Goal: Task Accomplishment & Management: Complete application form

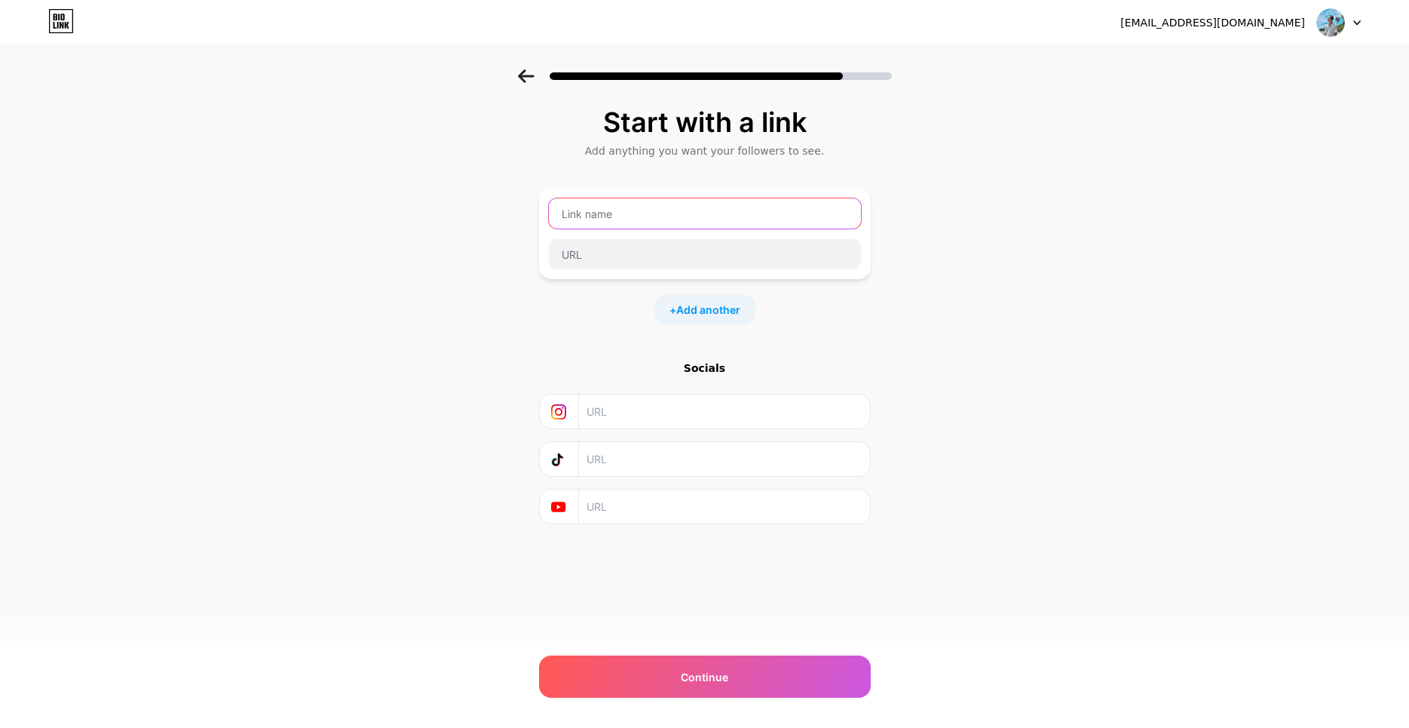
click at [801, 212] on input "text" at bounding box center [705, 213] width 312 height 30
click at [790, 222] on input "text" at bounding box center [705, 213] width 312 height 30
type input "CỔNG TÀI LỘC"
click at [683, 213] on input "text" at bounding box center [705, 213] width 312 height 30
type input "CỔNG TÀI LỘC"
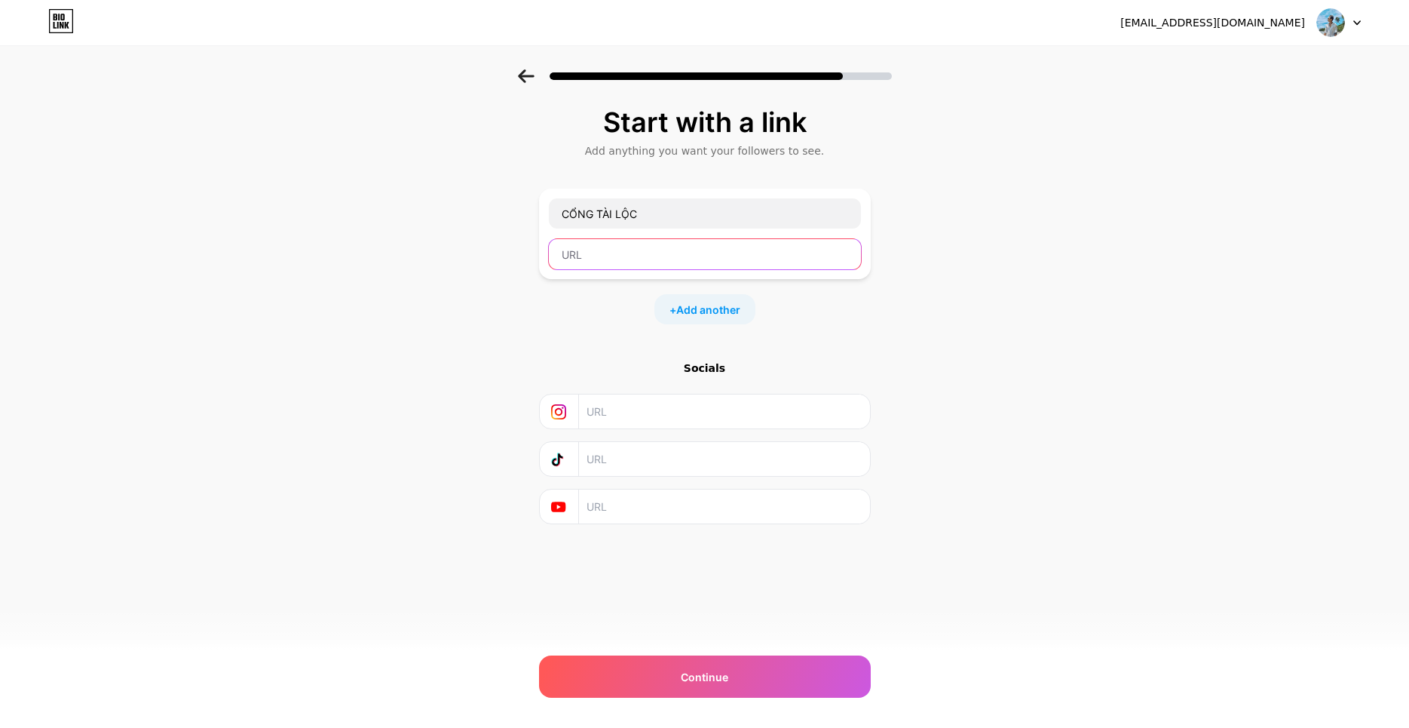
paste input "[URL][DOMAIN_NAME]"
type input "[URL][DOMAIN_NAME]"
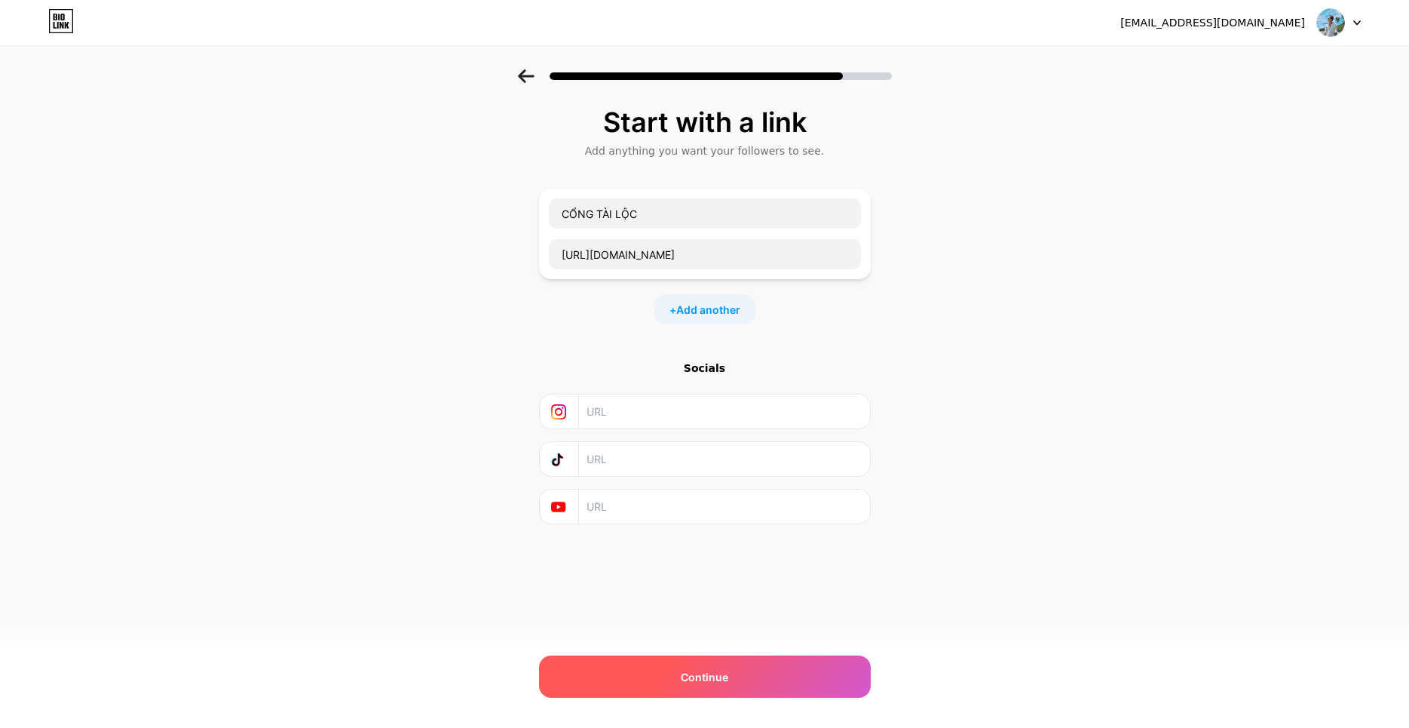
click at [749, 670] on div "Continue" at bounding box center [705, 676] width 332 height 42
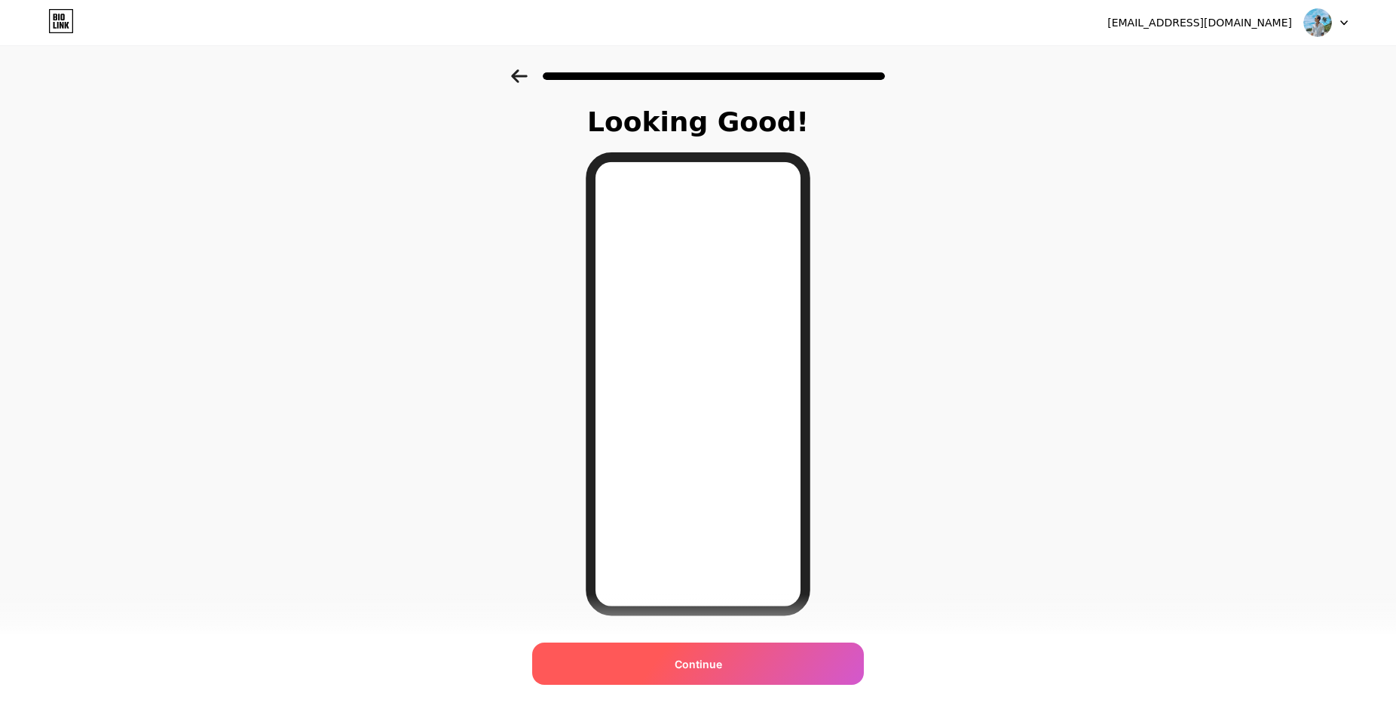
click at [784, 661] on div "Continue" at bounding box center [698, 663] width 332 height 42
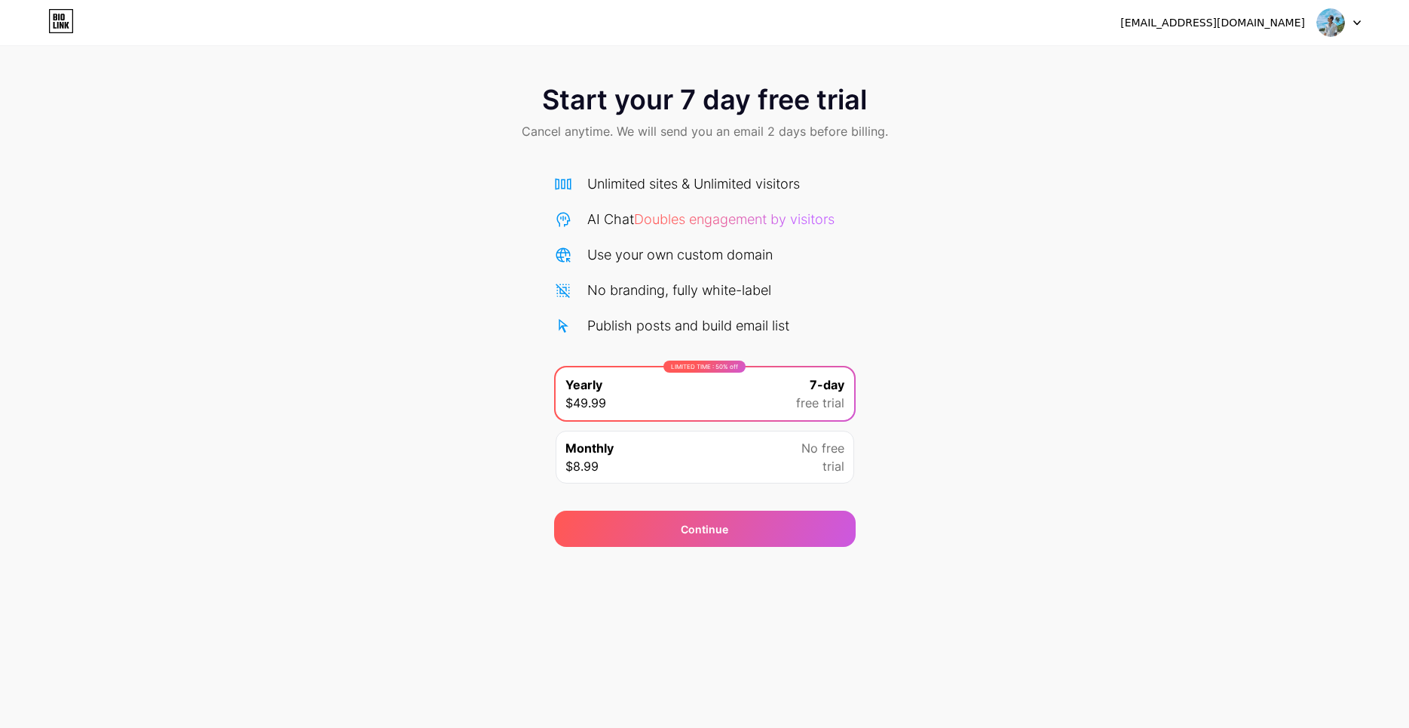
click at [734, 189] on div "Unlimited sites & Unlimited visitors" at bounding box center [693, 183] width 213 height 20
click at [1337, 16] on img at bounding box center [1330, 22] width 29 height 29
click at [1102, 206] on div "Start your 7 day free trial Cancel anytime. We will send you an email 2 days be…" at bounding box center [704, 307] width 1409 height 477
click at [46, 19] on div "[EMAIL_ADDRESS][DOMAIN_NAME] Logout" at bounding box center [704, 22] width 1409 height 27
click at [54, 20] on icon at bounding box center [61, 21] width 26 height 24
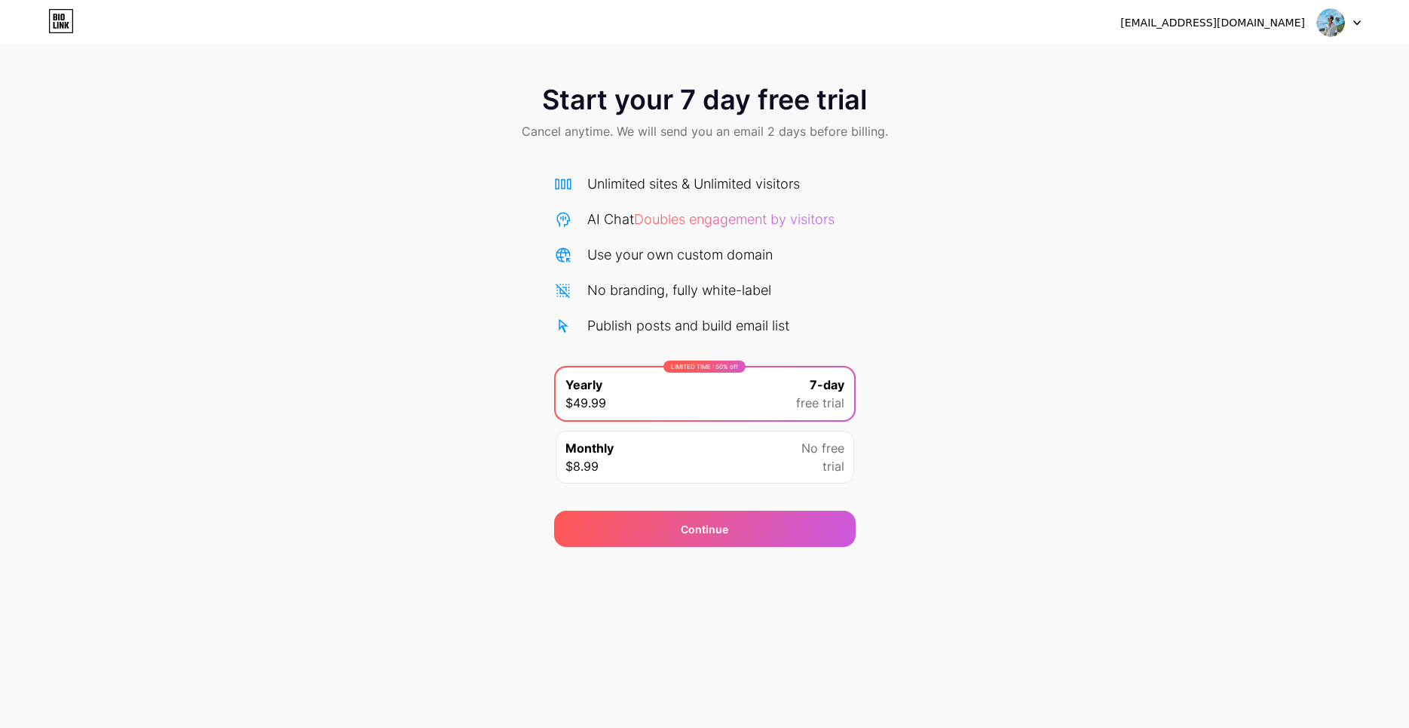
click at [1346, 20] on div at bounding box center [1339, 22] width 44 height 27
click at [968, 400] on div "Start your 7 day free trial Cancel anytime. We will send you an email 2 days be…" at bounding box center [704, 307] width 1409 height 477
click at [796, 123] on span "Cancel anytime. We will send you an email 2 days before billing." at bounding box center [705, 131] width 366 height 18
click at [728, 457] on div "Monthly $8.99 No free trial" at bounding box center [705, 457] width 299 height 53
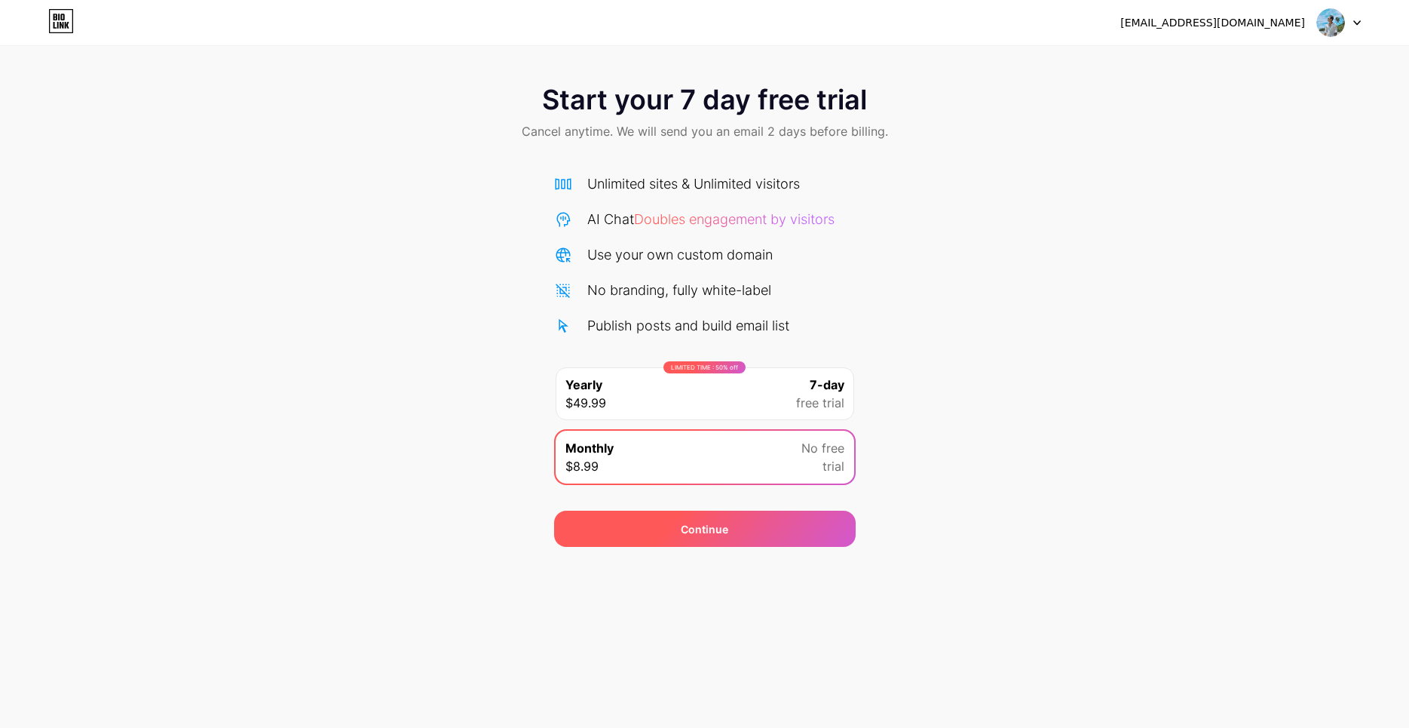
click at [716, 532] on div "Continue" at bounding box center [705, 529] width 48 height 16
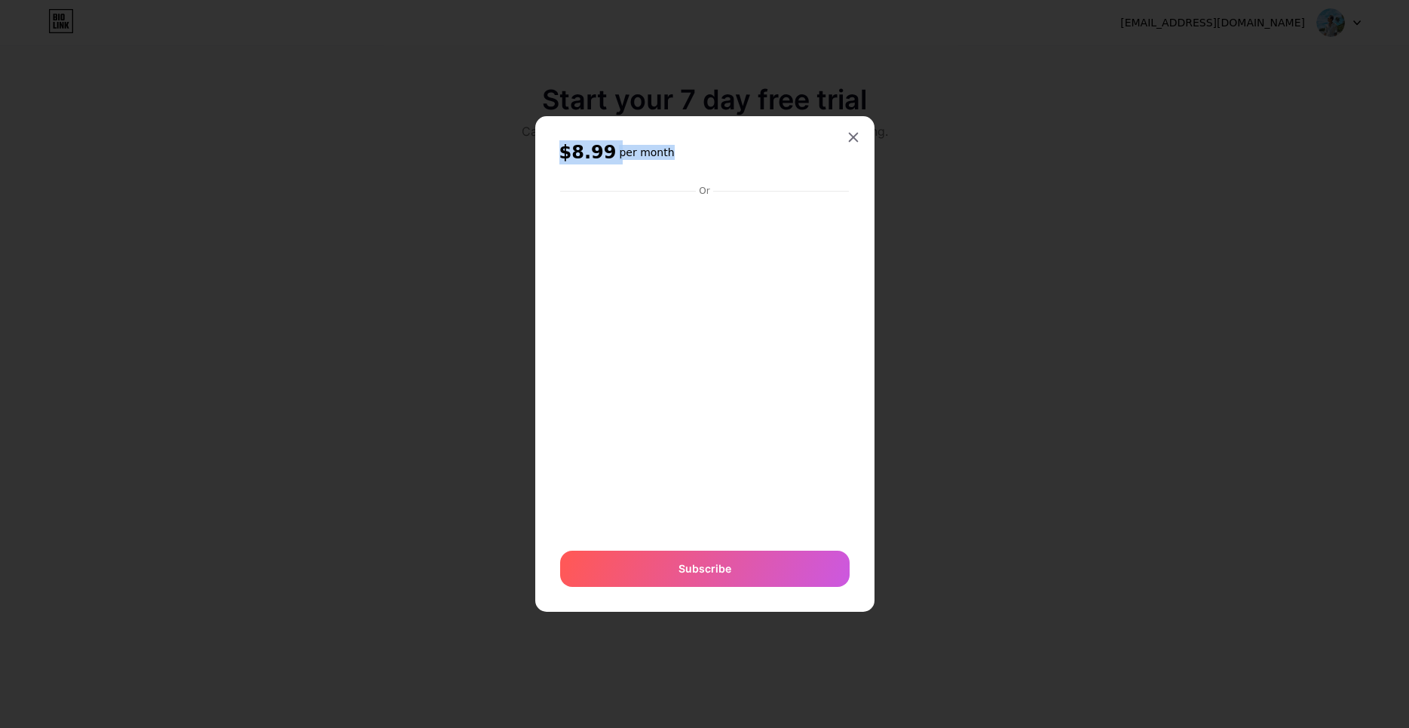
click at [850, 124] on div "$8.99 per month Or Subscribe" at bounding box center [704, 363] width 339 height 495
click at [847, 137] on div at bounding box center [853, 137] width 27 height 27
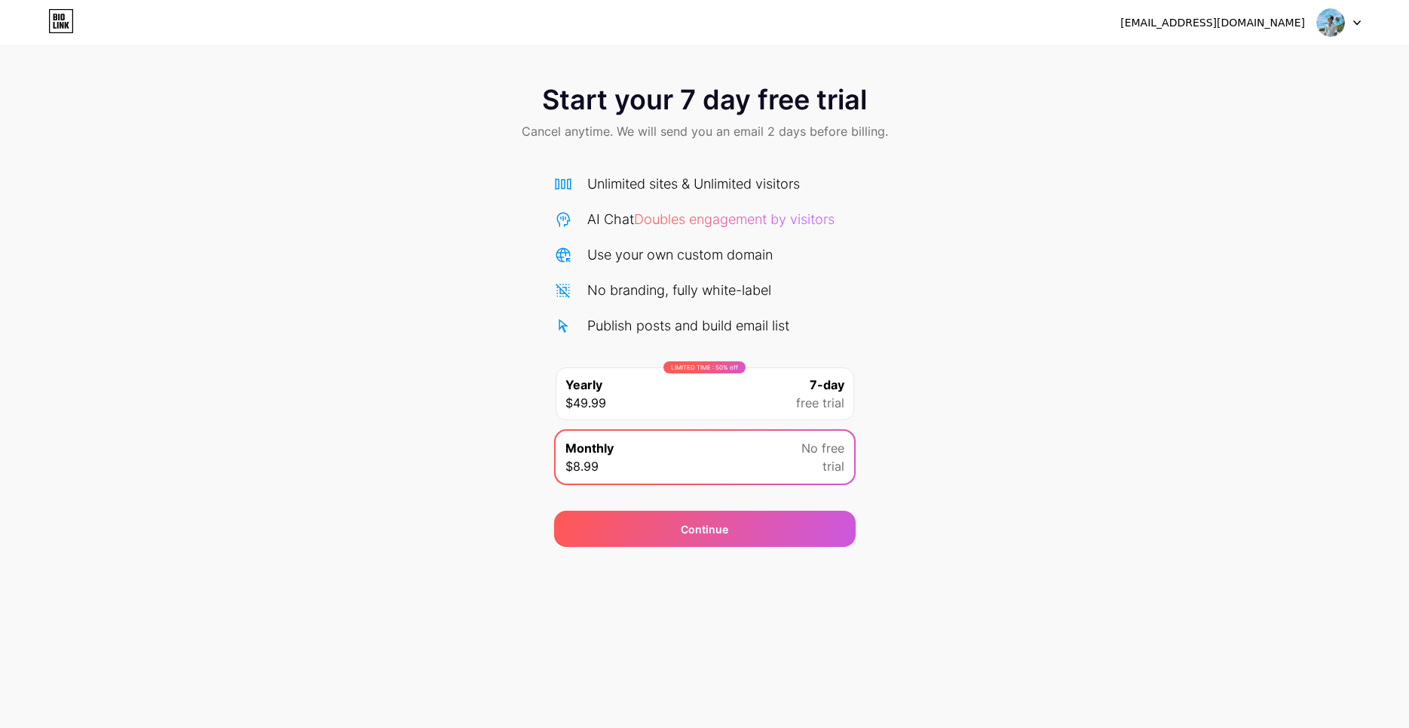
click at [743, 393] on div "LIMITED TIME : 50% off Yearly $49.99 7-day free trial" at bounding box center [705, 393] width 299 height 53
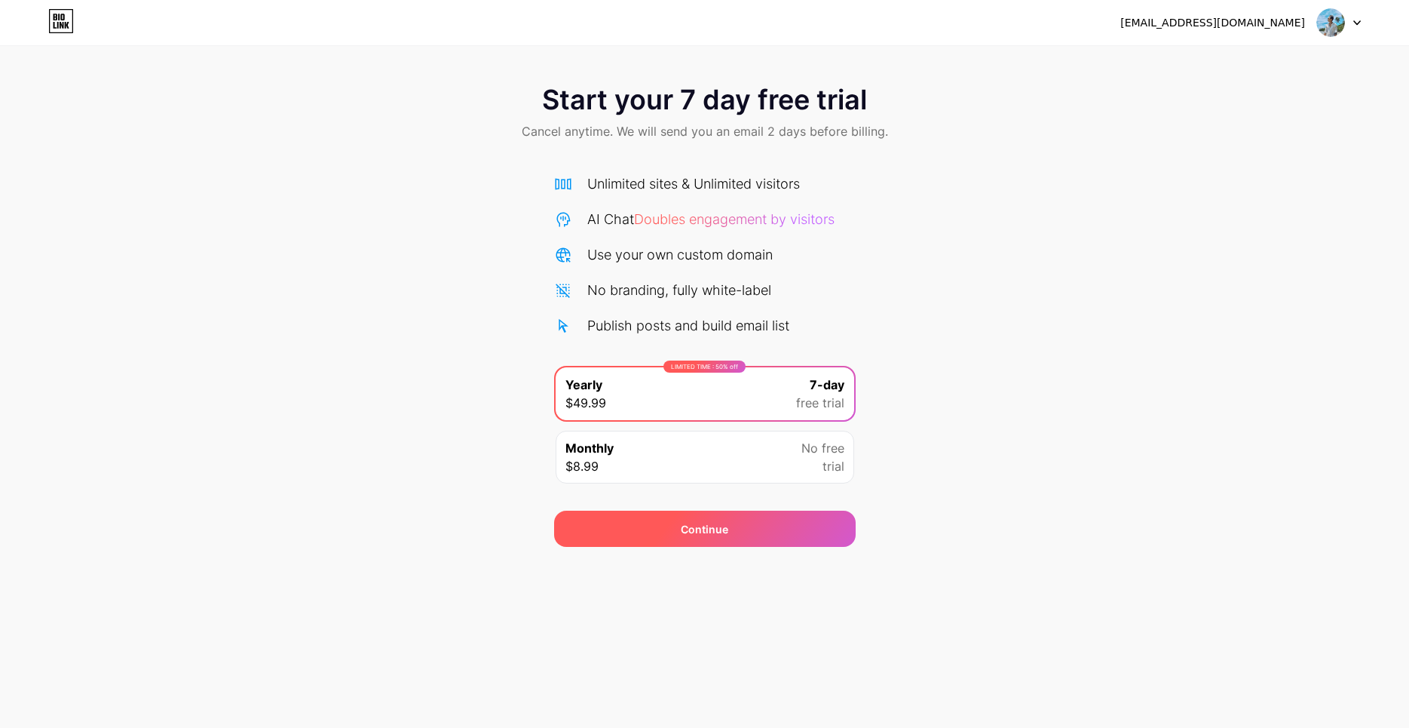
click at [733, 520] on div "Continue" at bounding box center [705, 528] width 302 height 36
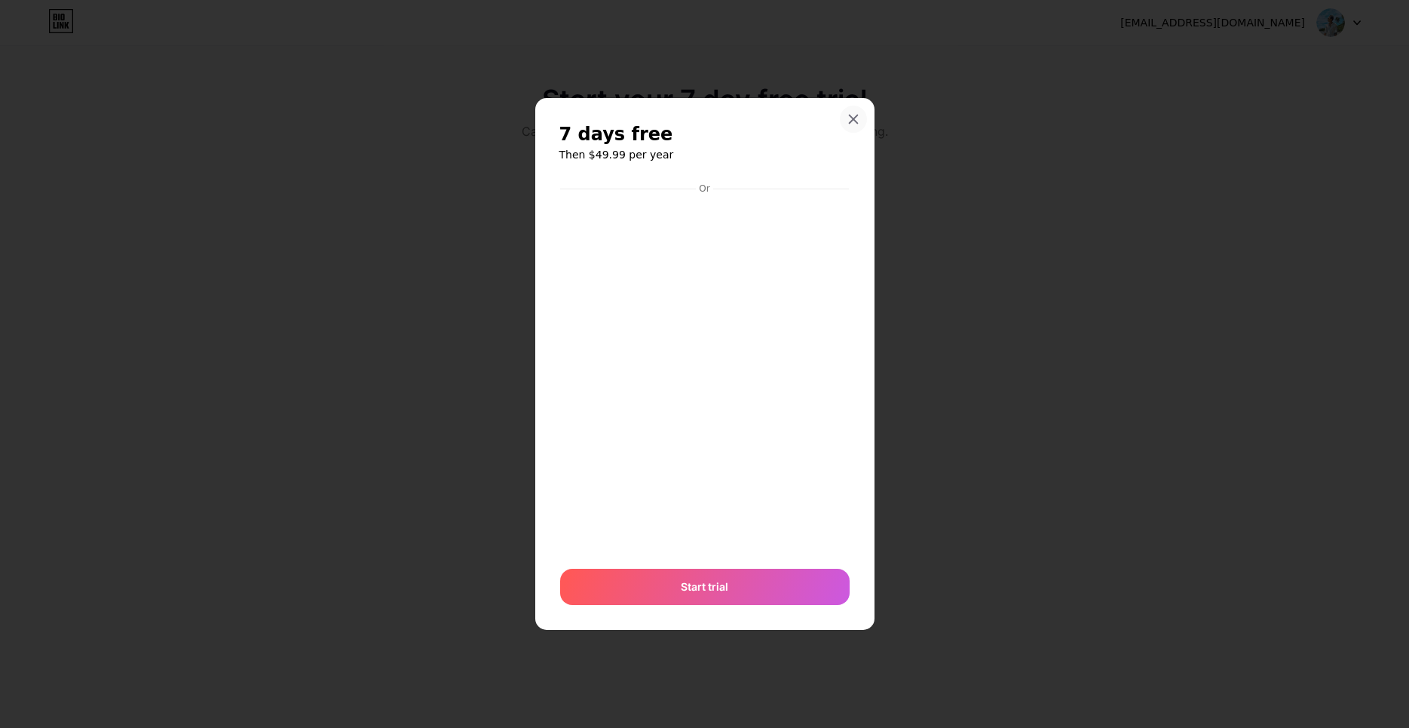
click at [858, 117] on icon at bounding box center [853, 119] width 12 height 12
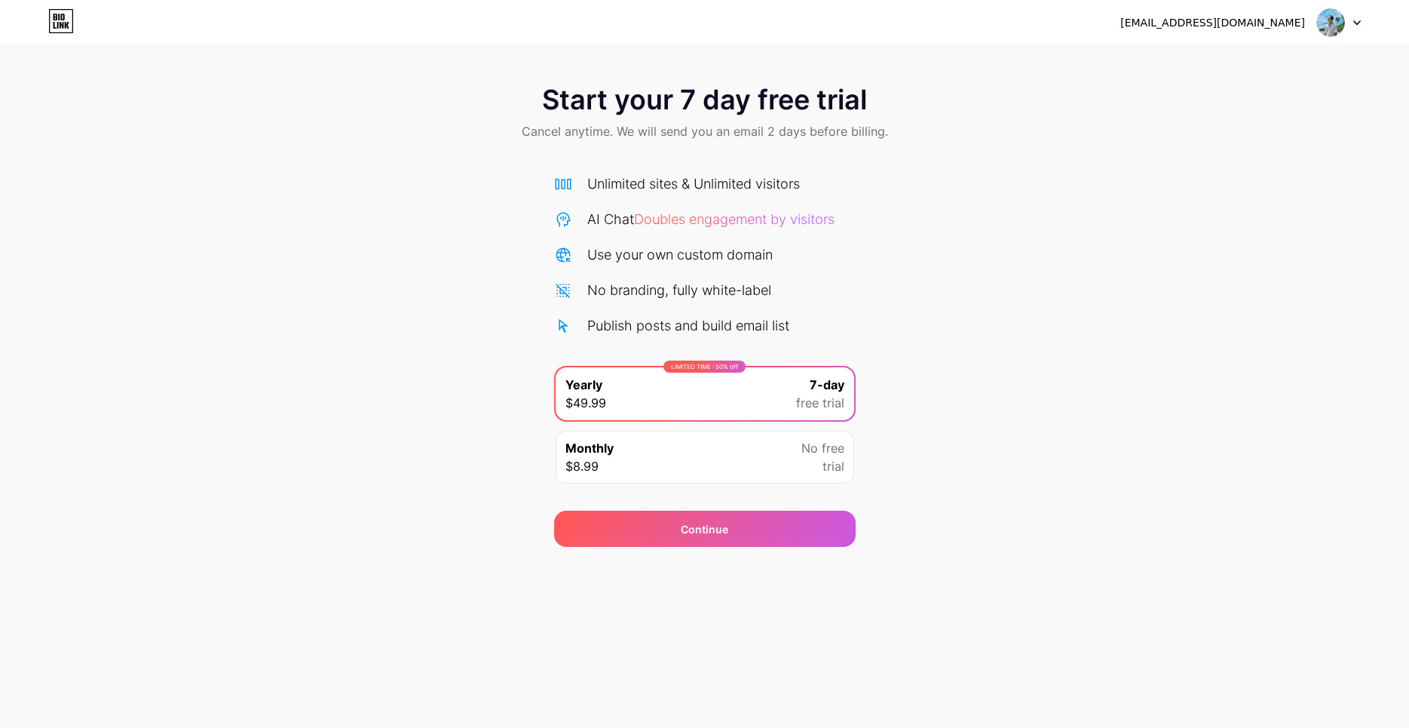
click at [1357, 25] on icon at bounding box center [1357, 23] width 6 height 4
click at [1220, 64] on li "Logout" at bounding box center [1266, 61] width 187 height 41
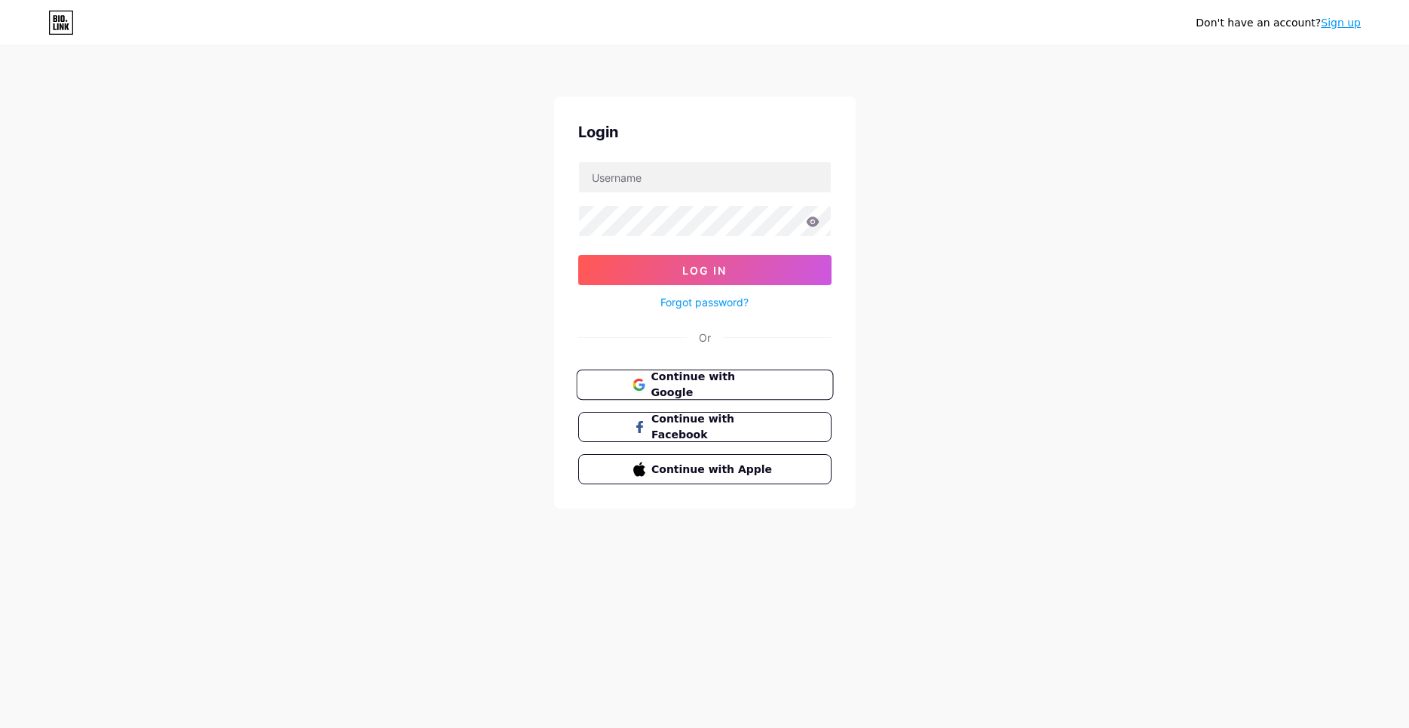
click at [739, 382] on span "Continue with Google" at bounding box center [714, 385] width 126 height 32
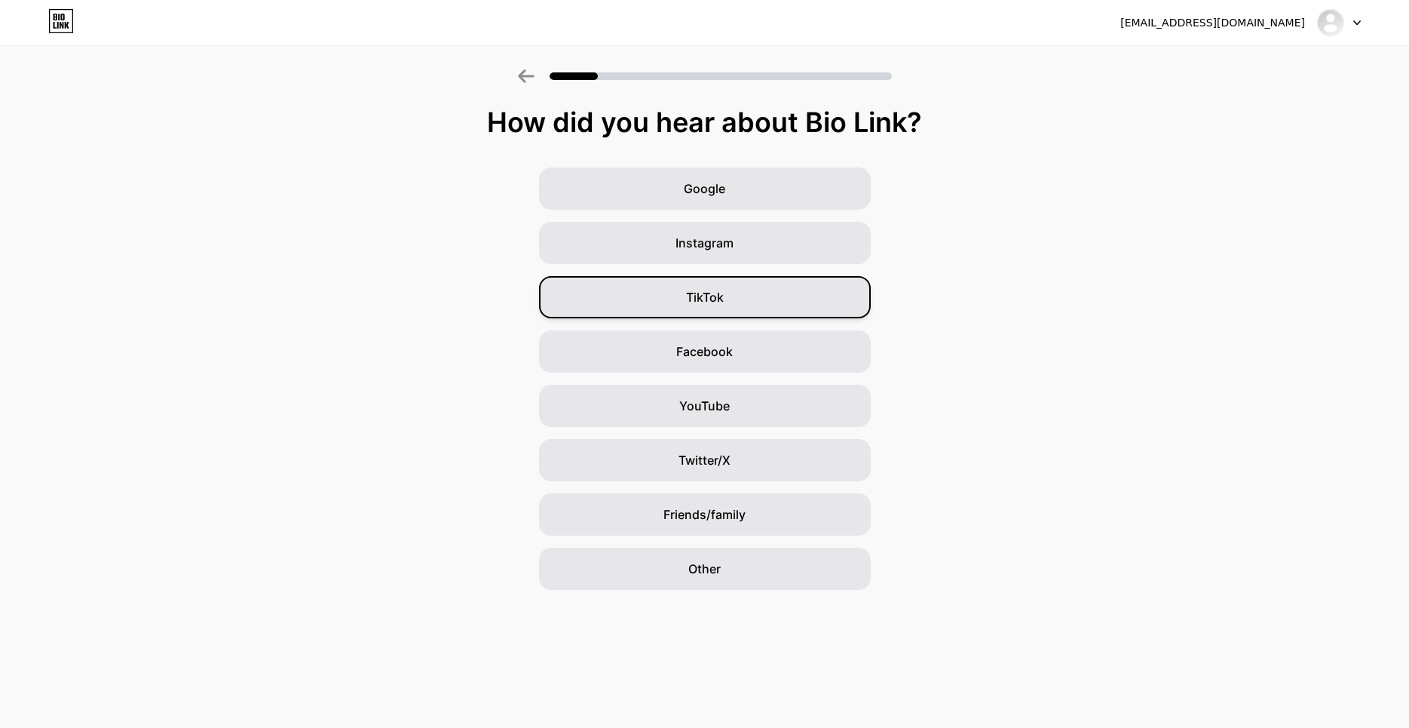
click at [783, 300] on div "TikTok" at bounding box center [705, 297] width 332 height 42
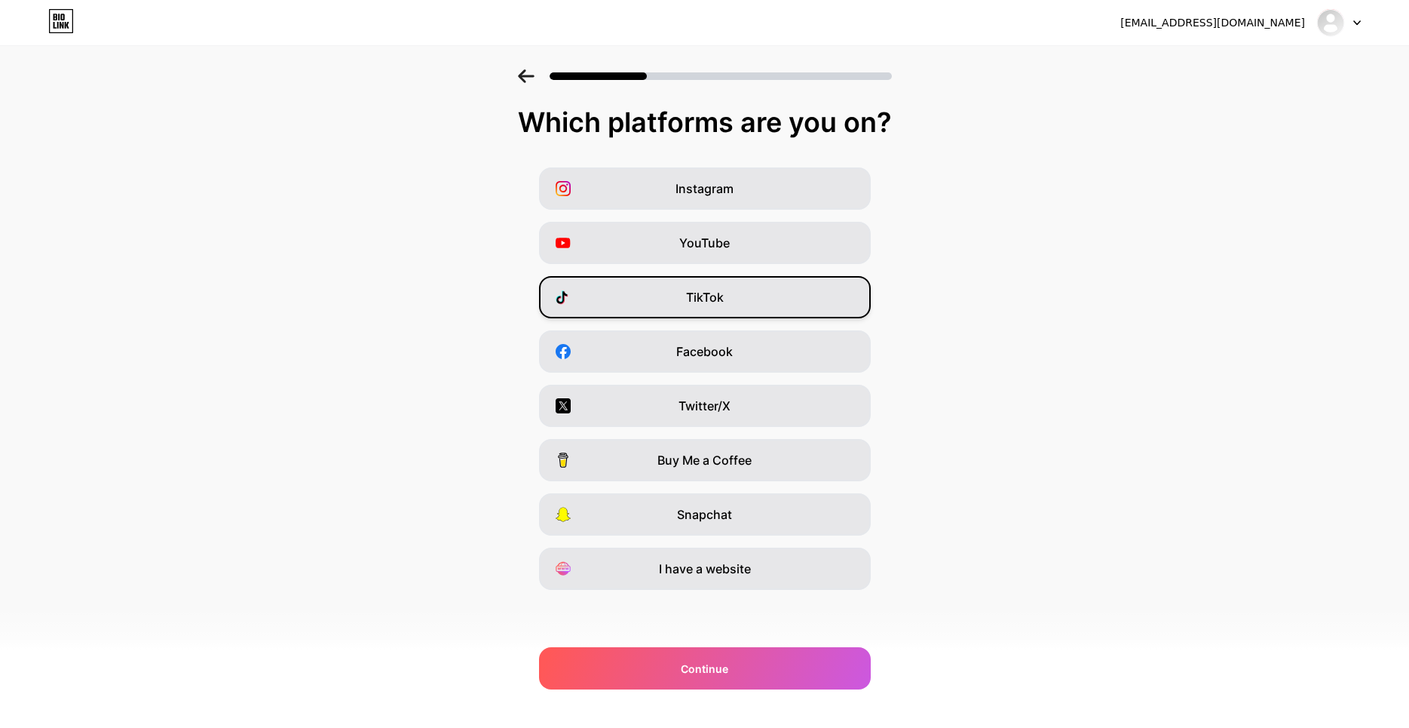
click at [772, 302] on div "TikTok" at bounding box center [705, 297] width 332 height 42
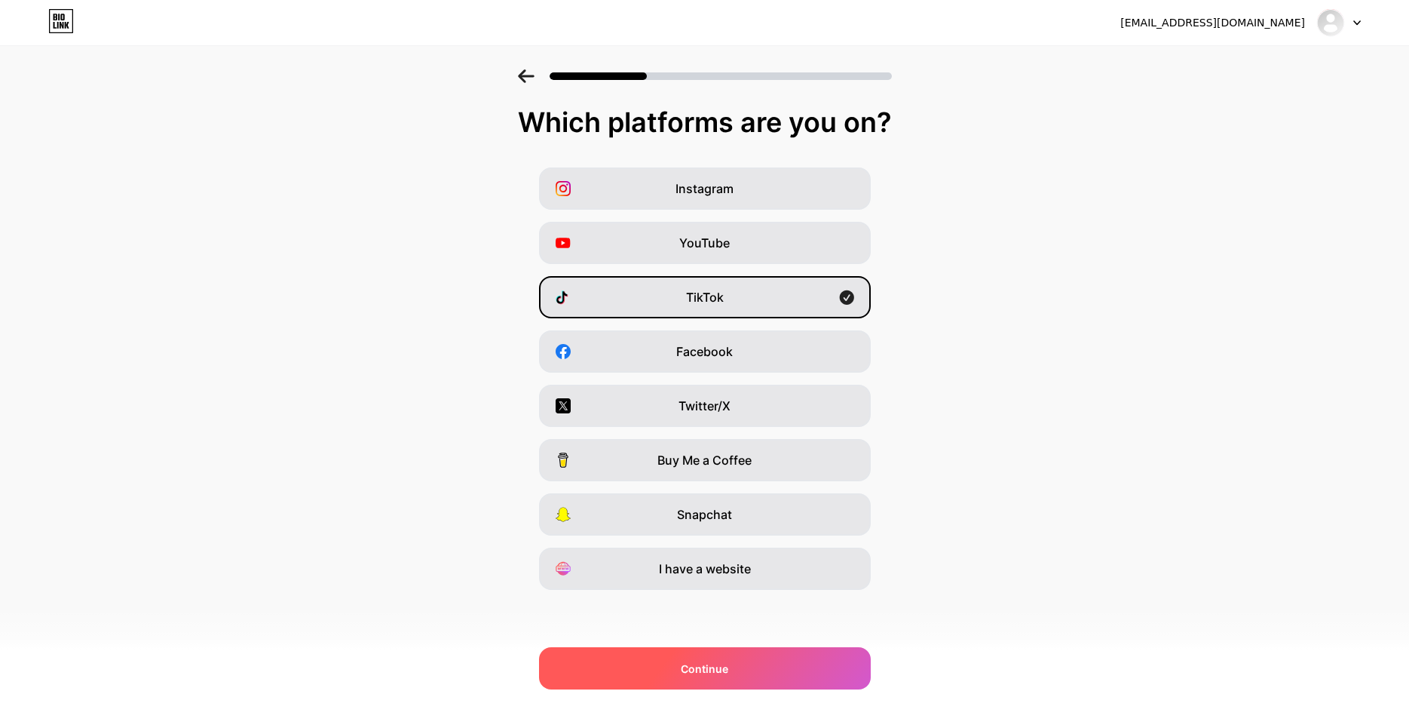
click at [734, 667] on div "Continue" at bounding box center [705, 668] width 332 height 42
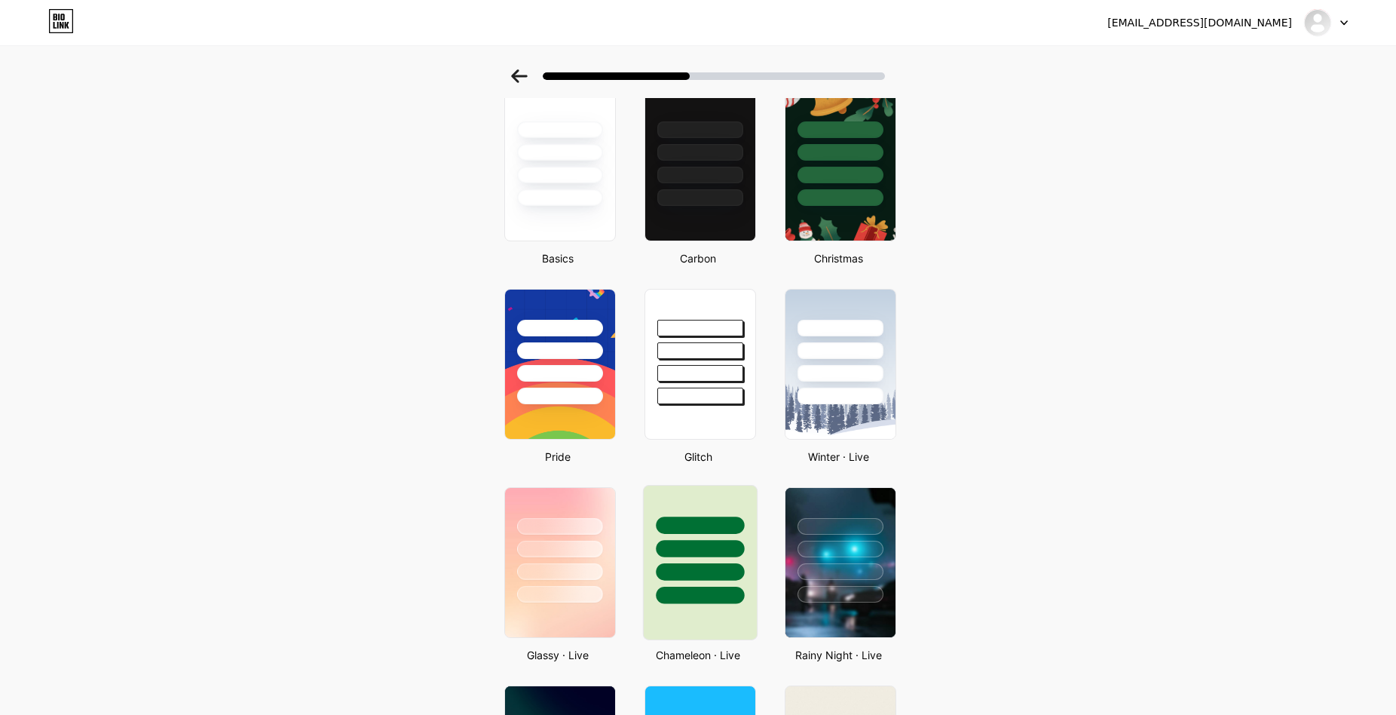
scroll to position [5, 0]
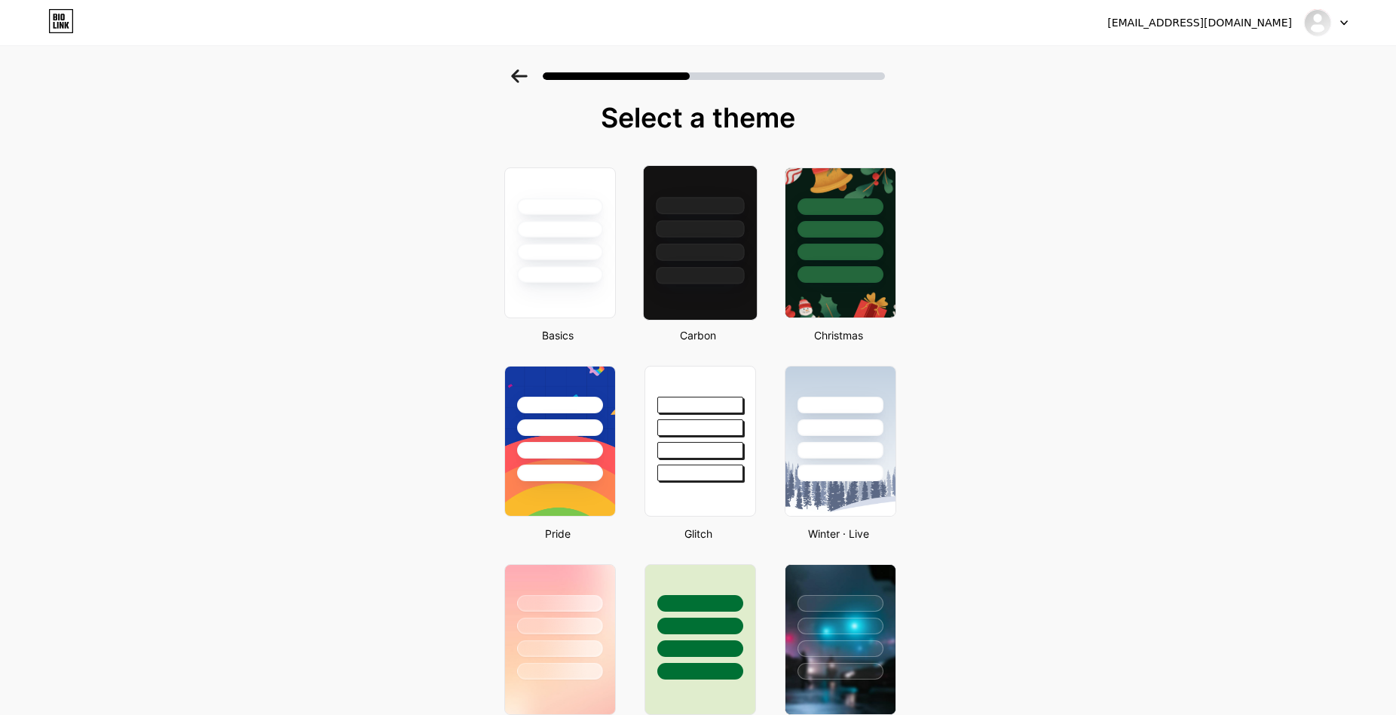
click at [716, 247] on div at bounding box center [700, 252] width 88 height 17
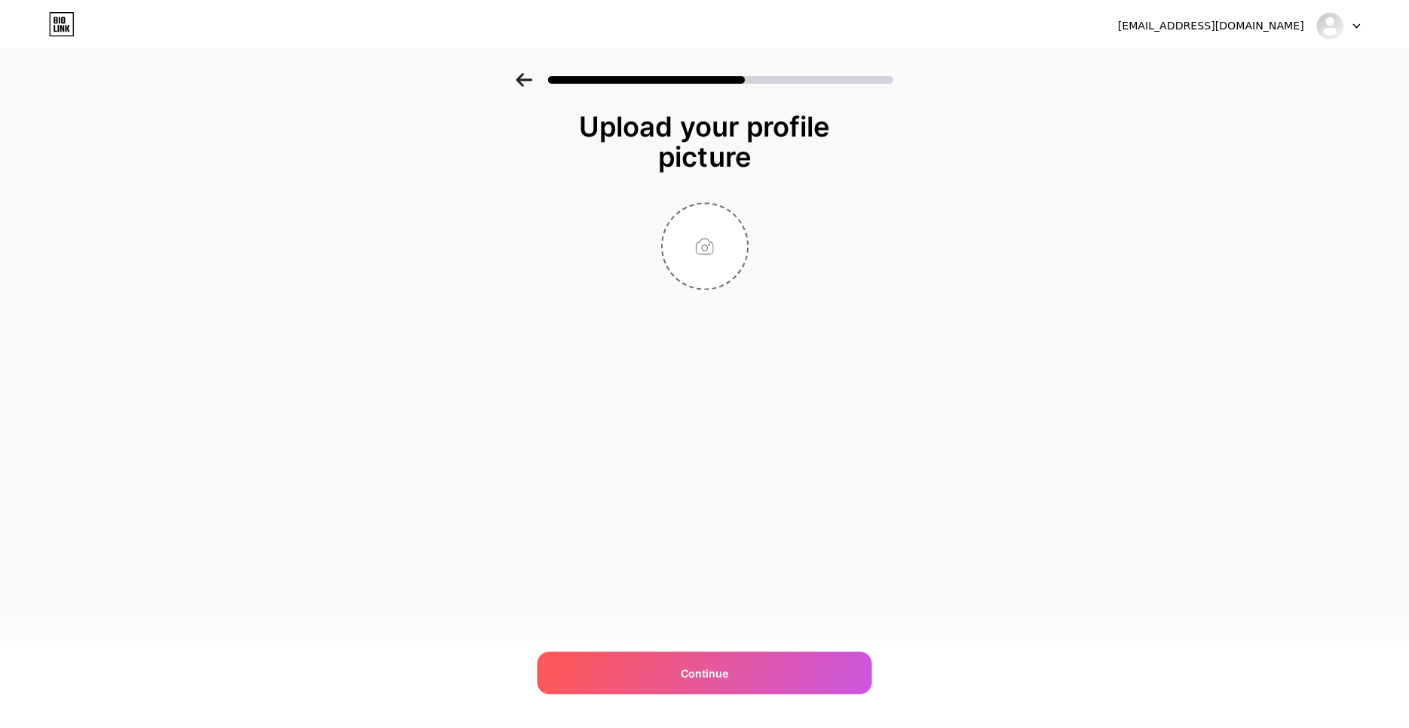
scroll to position [0, 0]
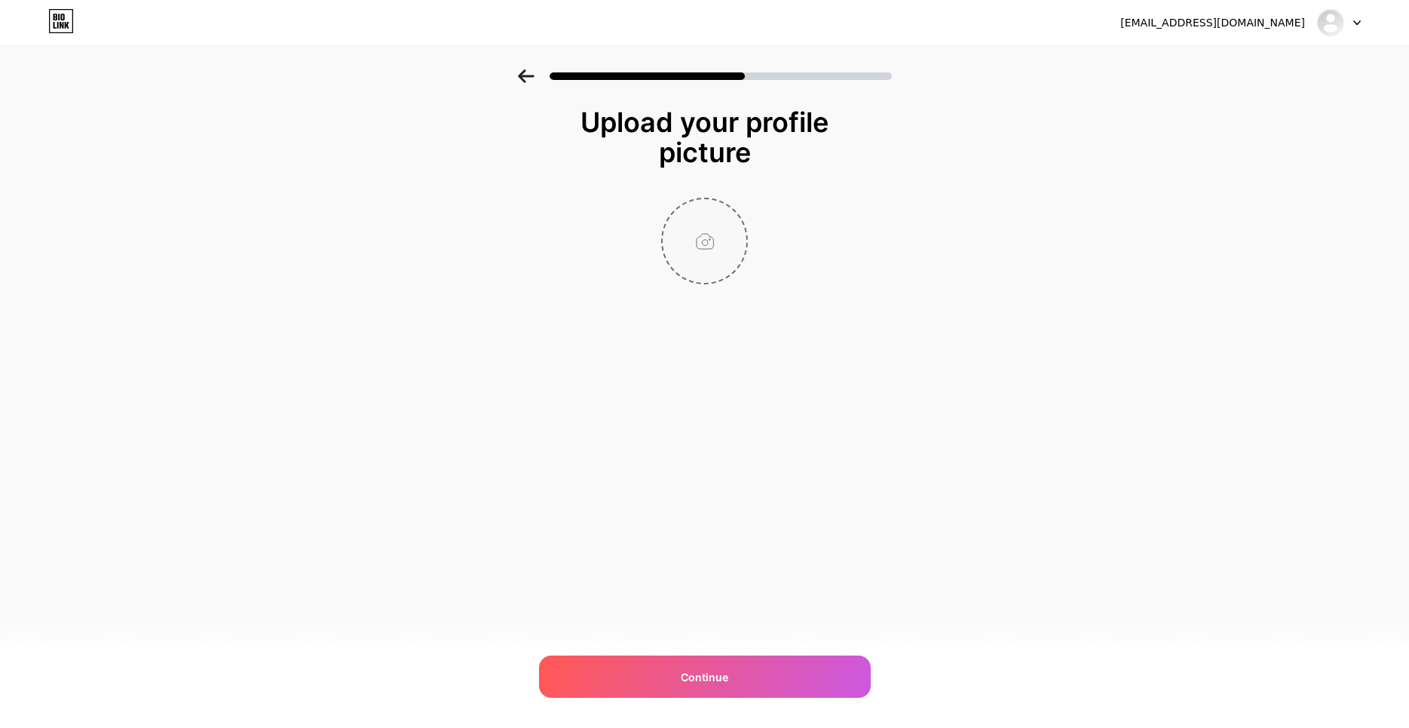
click at [693, 248] on input "file" at bounding box center [705, 241] width 84 height 84
type input "C:\fakepath\photo_2025-09-01_18-04-45.jpg"
click at [769, 671] on div "Continue" at bounding box center [705, 676] width 332 height 42
click at [746, 648] on div "gioangioangadr@gmail.com Logout Link Copied Upload your profile picture Continue" at bounding box center [704, 364] width 1409 height 728
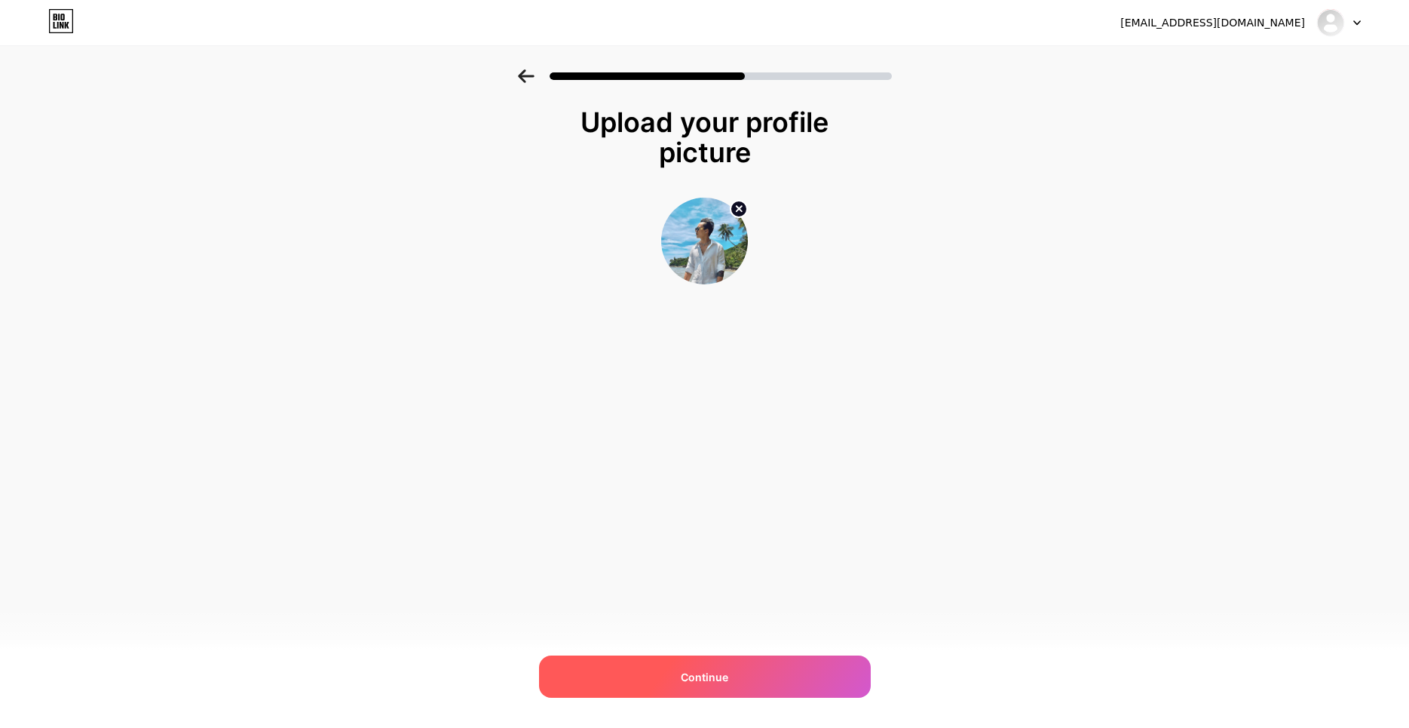
click at [748, 667] on div "Continue" at bounding box center [705, 676] width 332 height 42
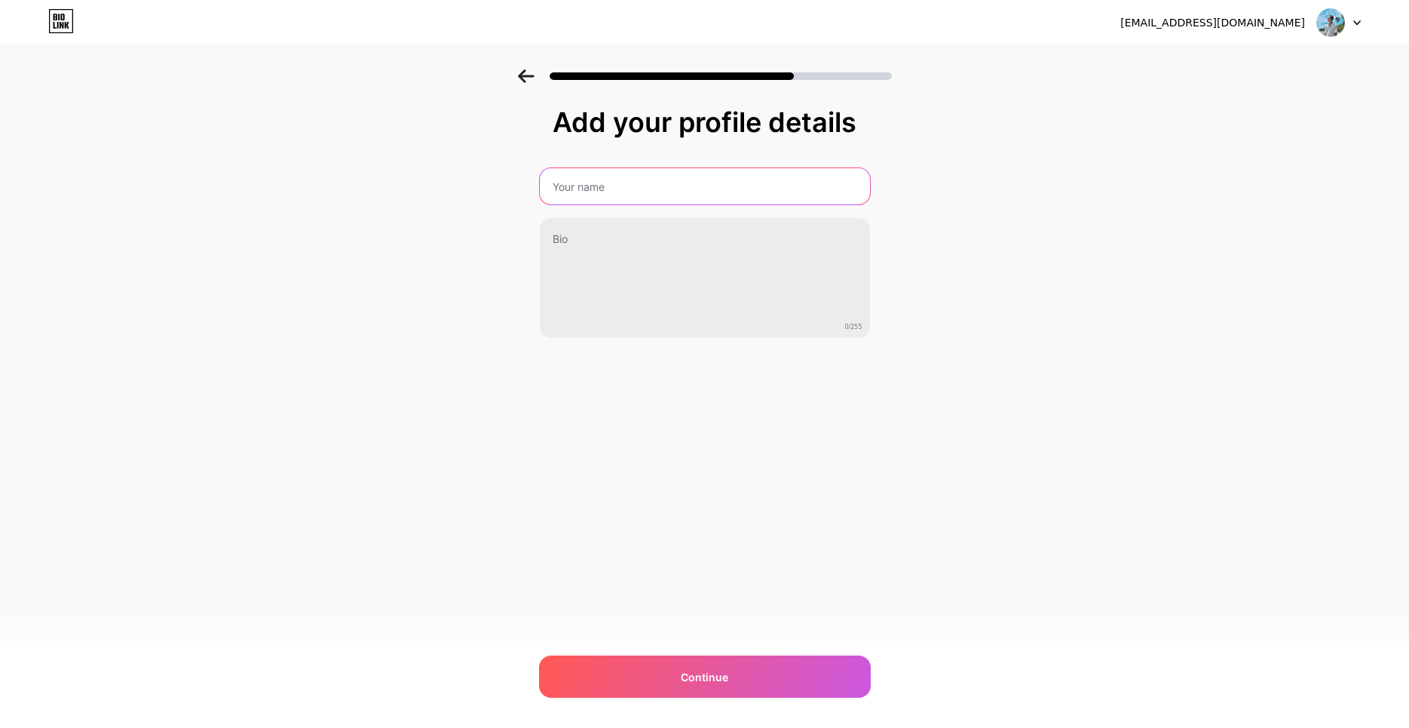
click at [664, 193] on input "text" at bounding box center [705, 186] width 330 height 36
type input "HOÀNG THIÊN VƯƠNG"
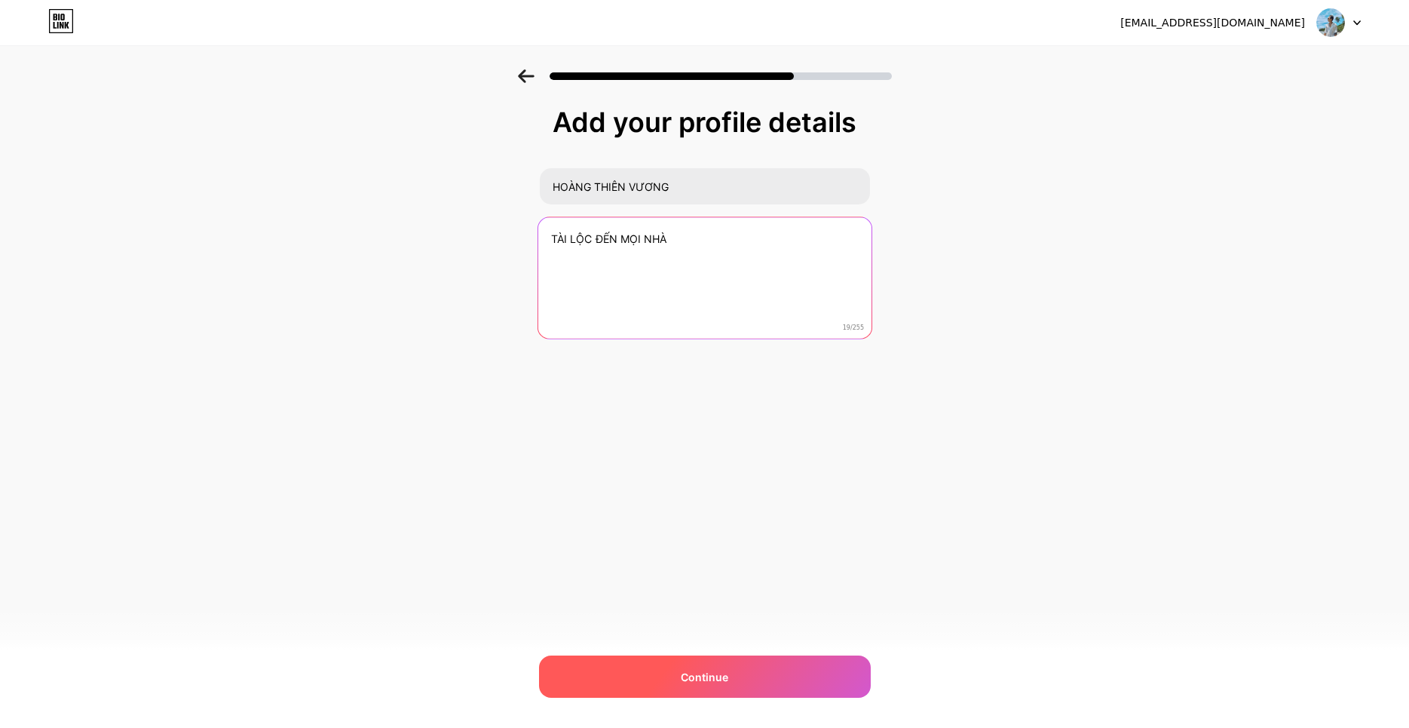
type textarea "TÀI LỘC ĐẾN MỌI NHÀ"
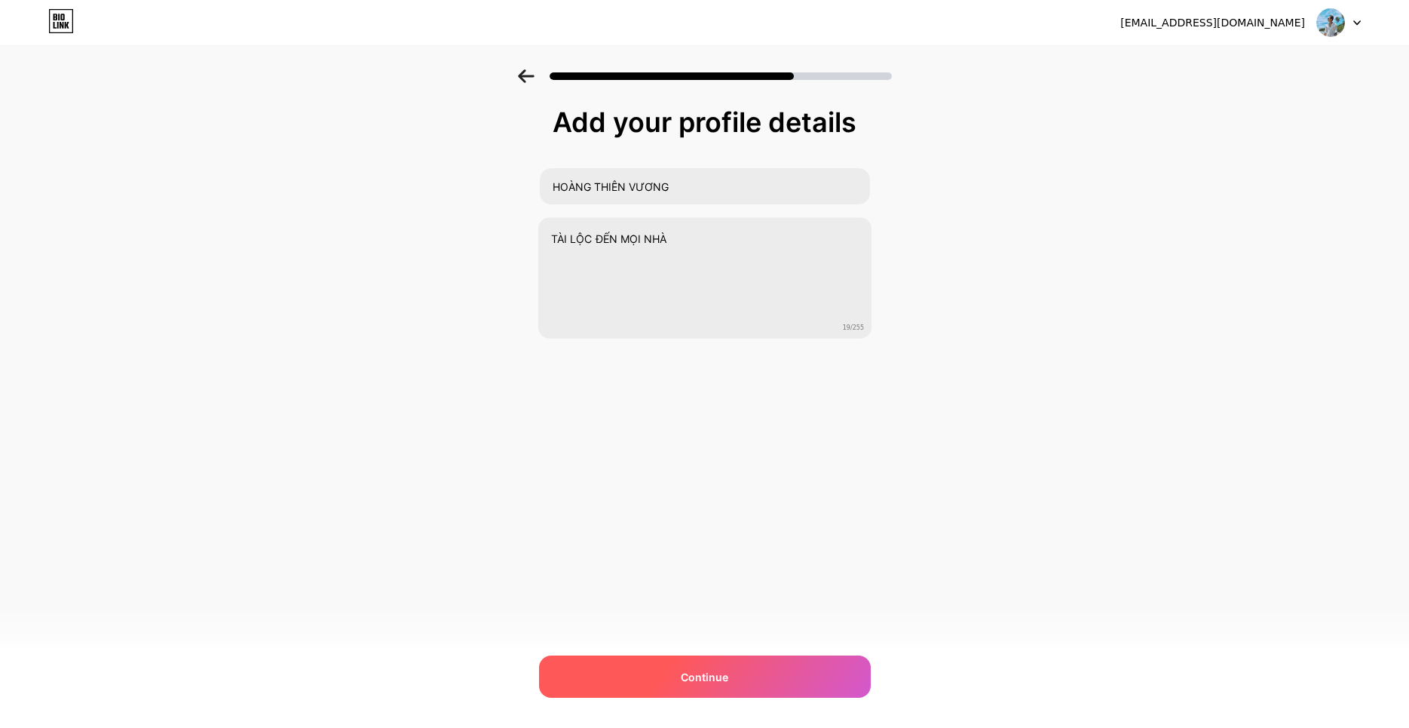
click at [699, 679] on span "Continue" at bounding box center [705, 677] width 48 height 16
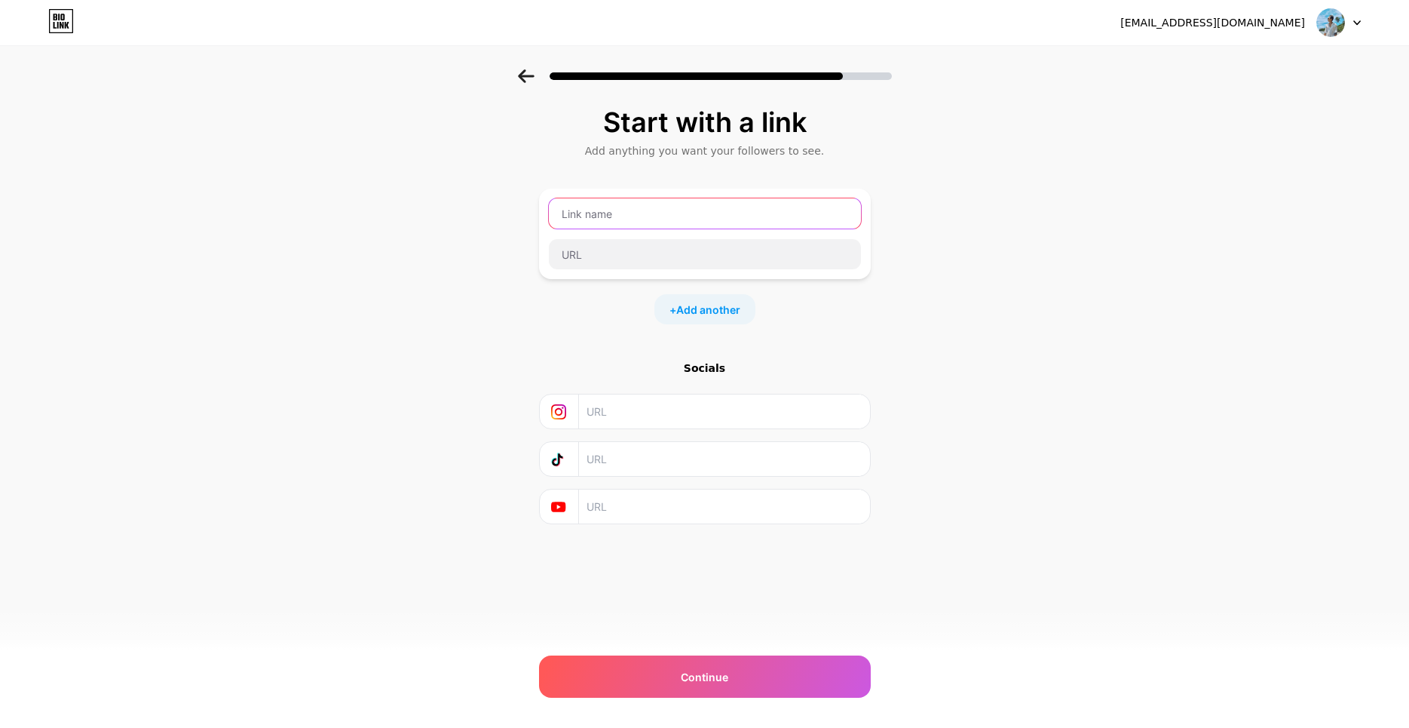
click at [741, 216] on input "text" at bounding box center [705, 213] width 312 height 30
type input "CỔNG TÀI LỘC"
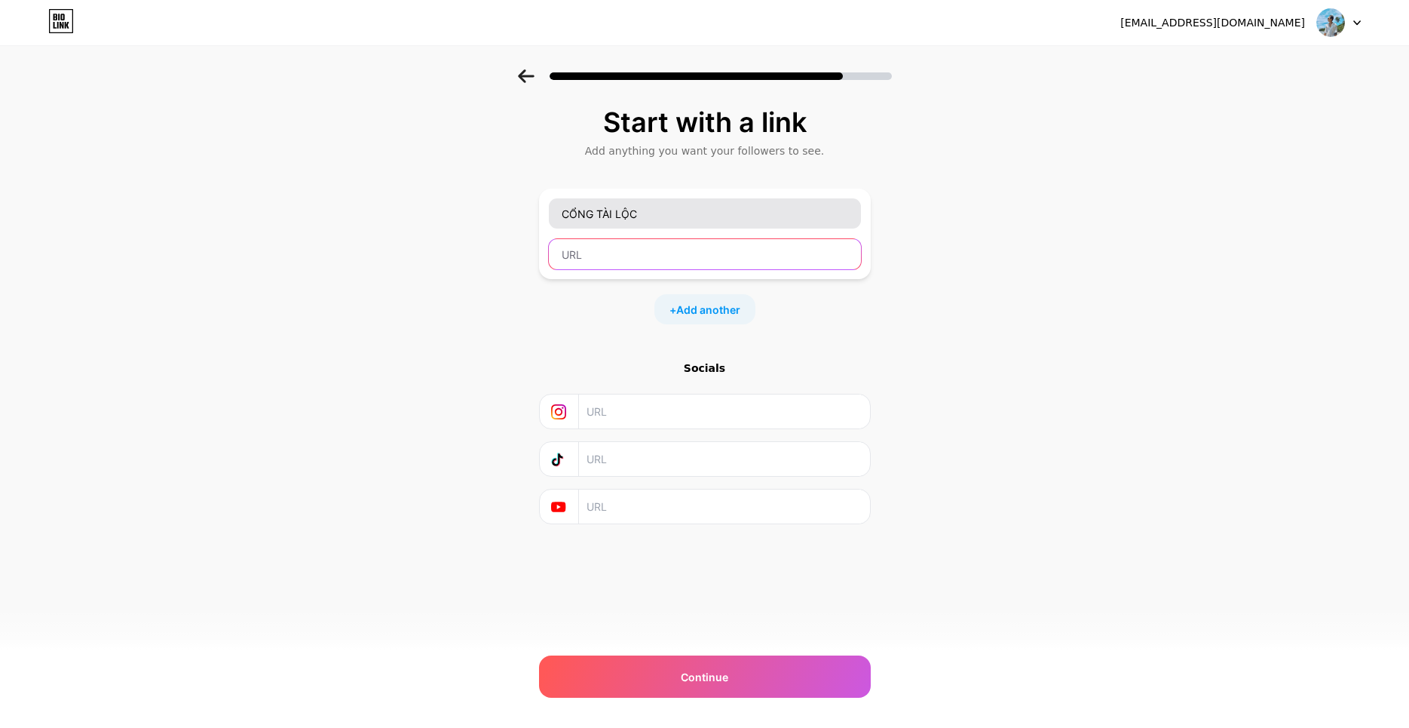
paste input "[URL][DOMAIN_NAME]"
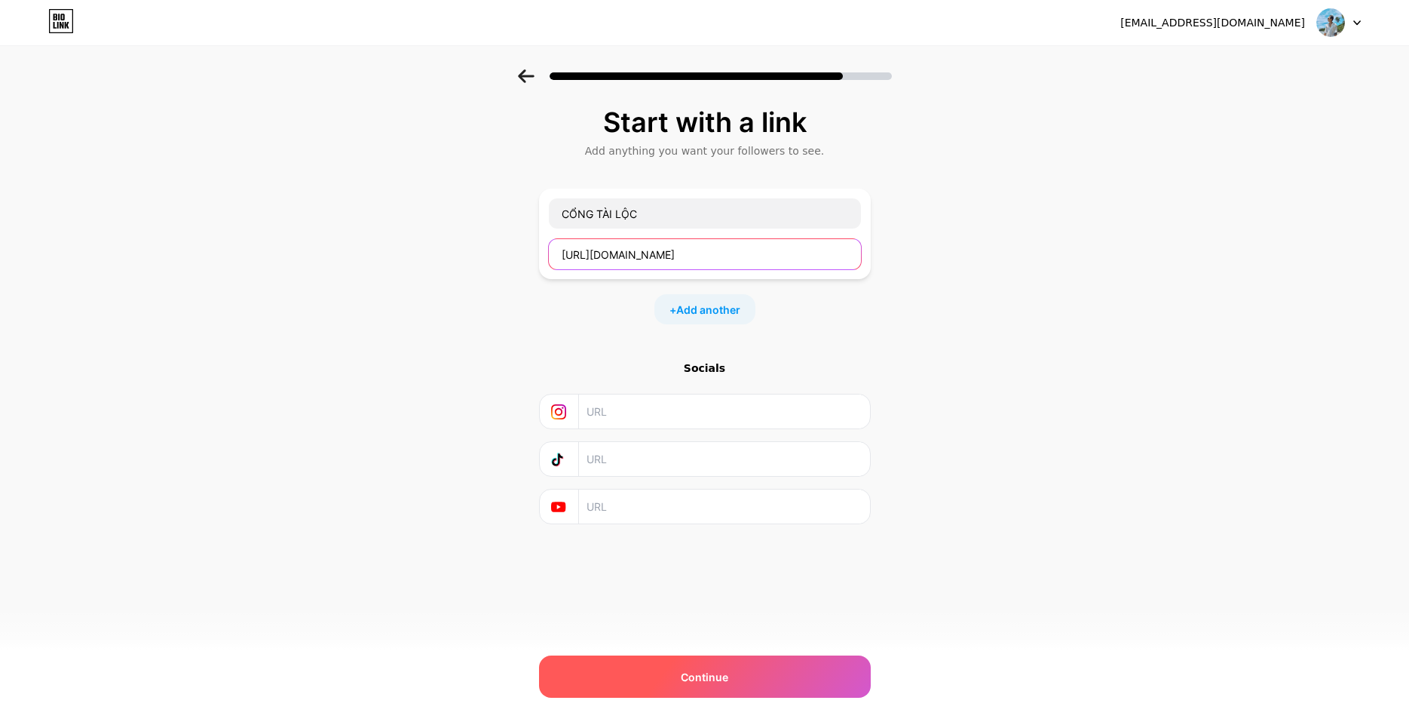
type input "[URL][DOMAIN_NAME]"
click at [740, 669] on div "Continue" at bounding box center [705, 676] width 332 height 42
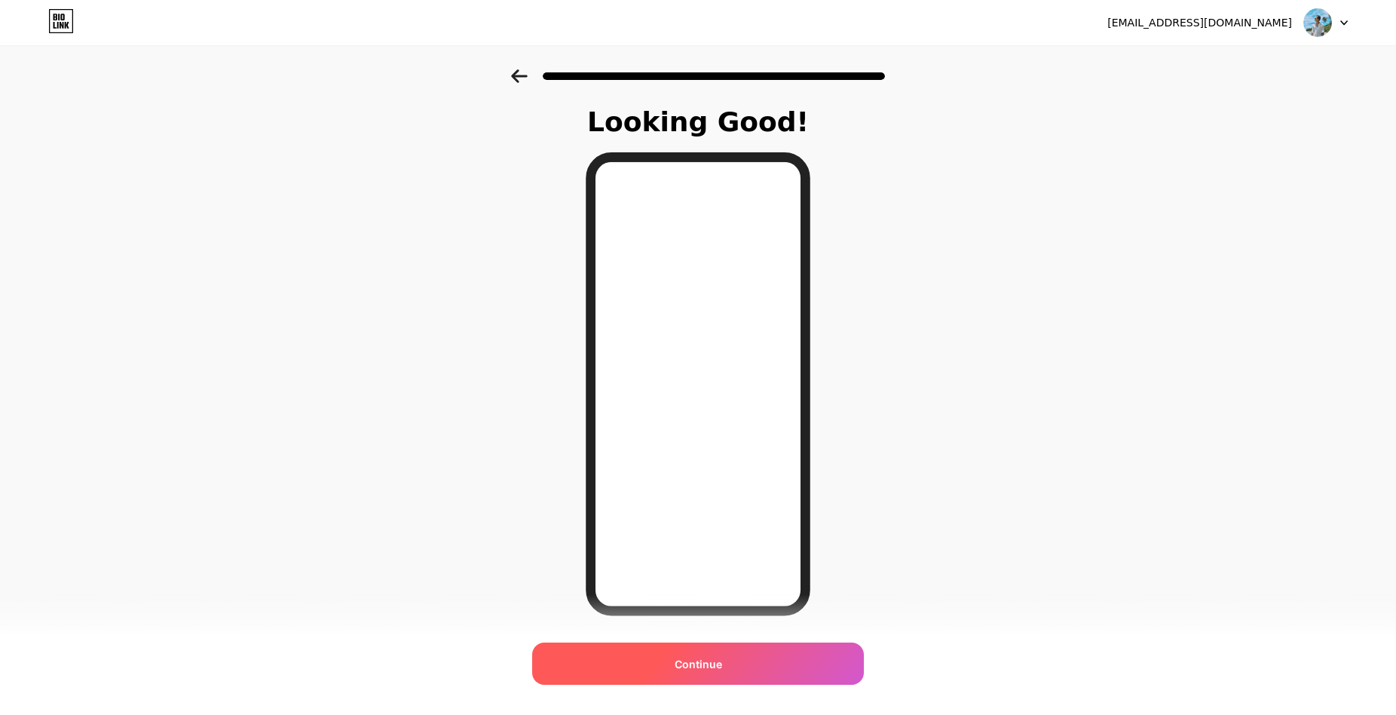
click at [757, 662] on div "Continue" at bounding box center [698, 663] width 332 height 42
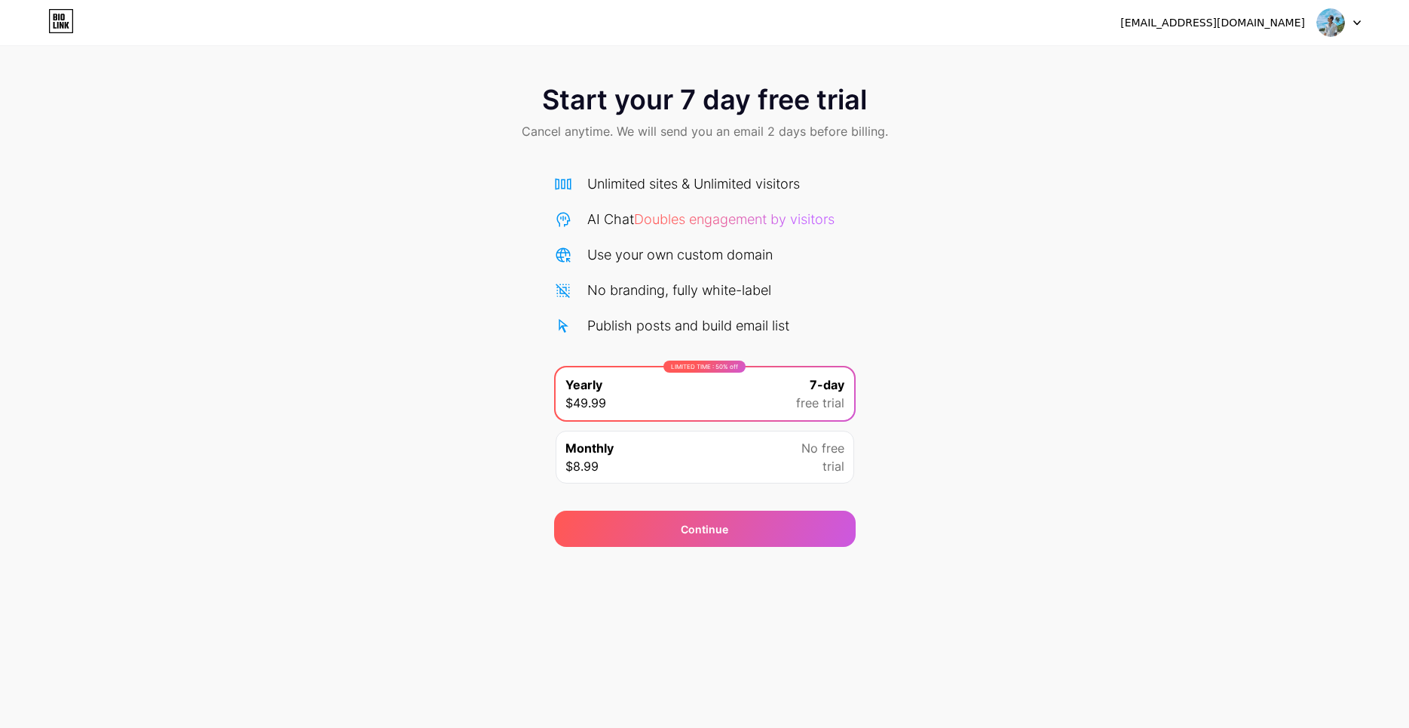
drag, startPoint x: 1099, startPoint y: 169, endPoint x: 1102, endPoint y: 342, distance: 172.7
click at [1103, 198] on div "Start your 7 day free trial Cancel anytime. We will send you an email 2 days be…" at bounding box center [704, 307] width 1409 height 477
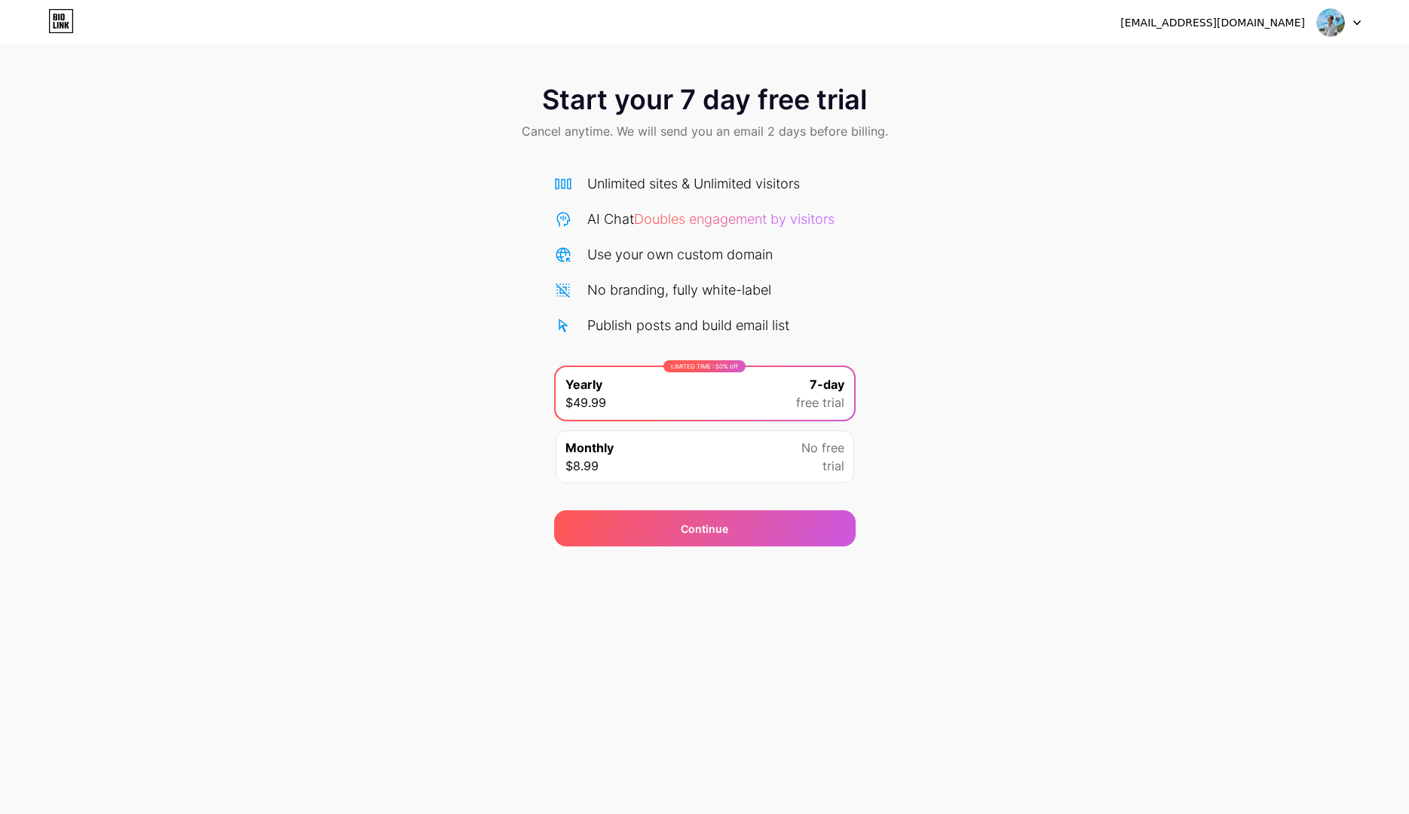
click at [817, 454] on span "No free" at bounding box center [822, 448] width 43 height 18
click at [714, 329] on div "Publish posts and build email list" at bounding box center [688, 325] width 202 height 20
click at [655, 284] on div "No branding, fully white-label" at bounding box center [679, 290] width 184 height 20
click at [641, 234] on div "Unlimited sites & Unlimited visitors AI Chat Doubles engagement by visitors Use…" at bounding box center [705, 254] width 302 height 162
click at [641, 201] on div "Unlimited sites & Unlimited visitors AI Chat Doubles engagement by visitors Use…" at bounding box center [705, 254] width 302 height 162
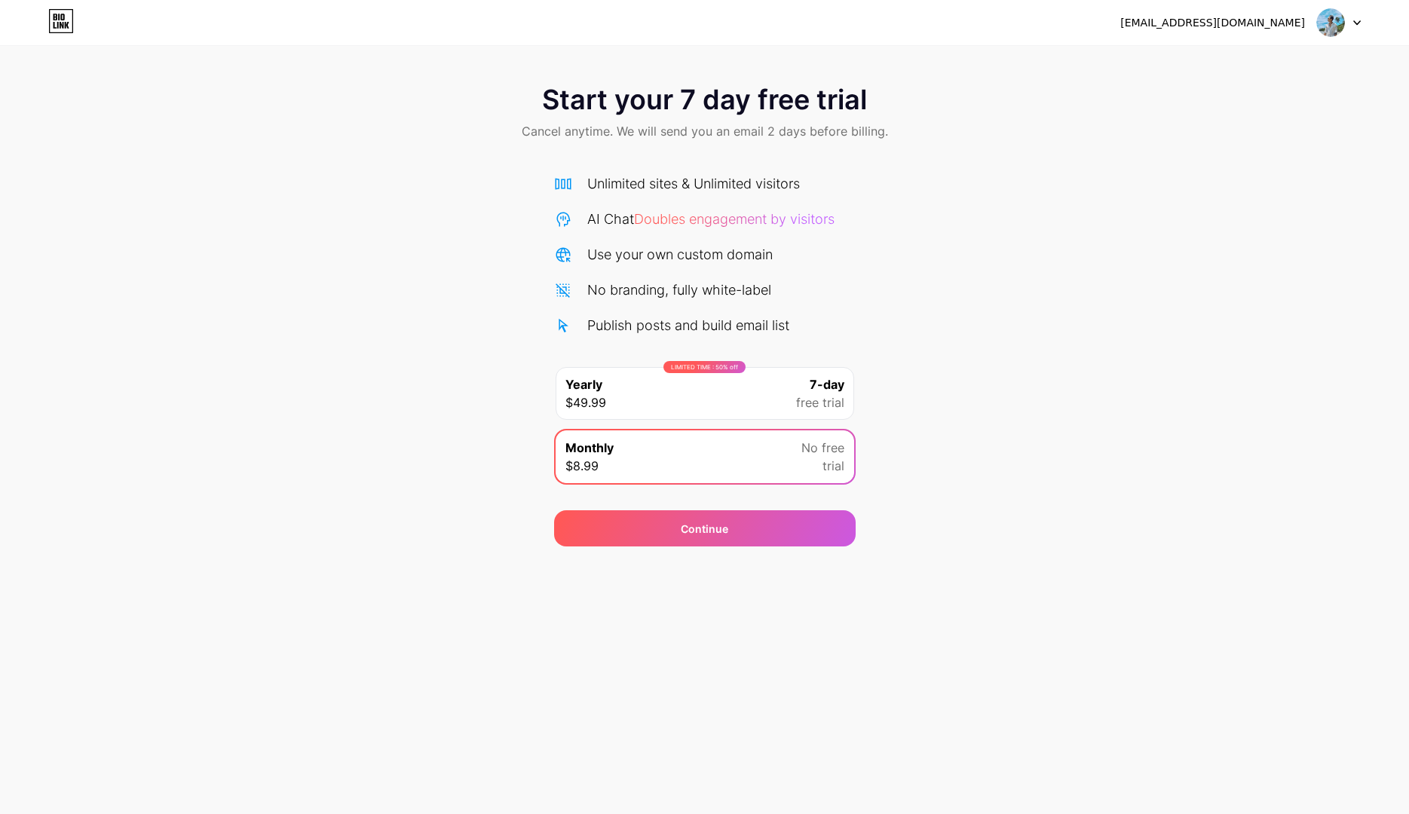
click at [657, 176] on div "Unlimited sites & Unlimited visitors" at bounding box center [693, 183] width 213 height 20
click at [645, 317] on div "Publish posts and build email list" at bounding box center [688, 325] width 202 height 20
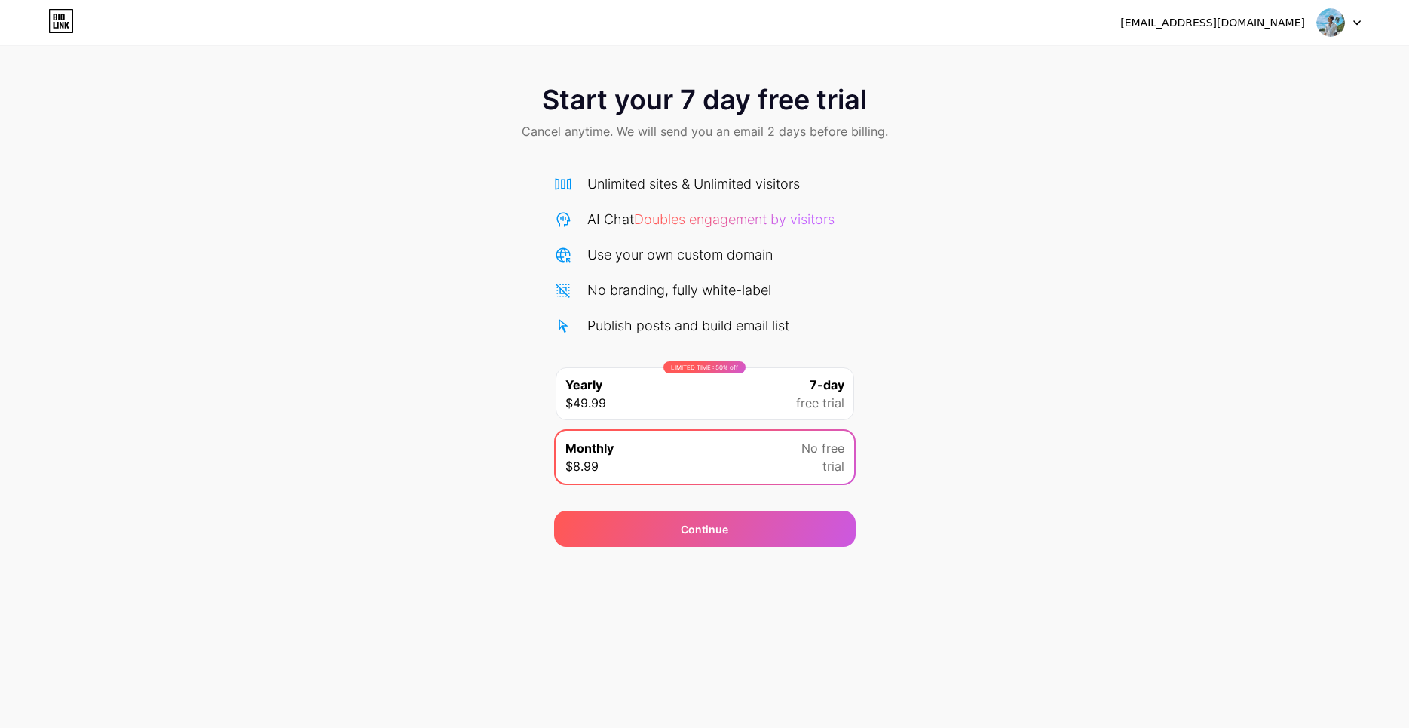
click at [989, 238] on div "Start your 7 day free trial Cancel anytime. We will send you an email 2 days be…" at bounding box center [704, 307] width 1409 height 477
